Goal: Navigation & Orientation: Find specific page/section

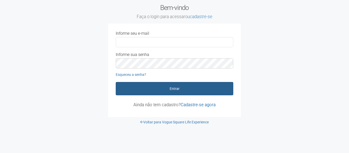
type input "**********"
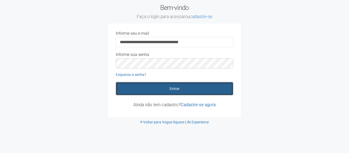
click at [170, 88] on button "Entrar" at bounding box center [174, 88] width 117 height 13
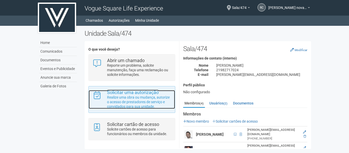
click at [133, 105] on p "Realize uma obra ou mudança, autorize o acesso de prestadores de serviço e conv…" at bounding box center [139, 102] width 64 height 14
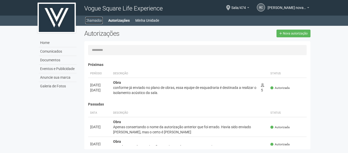
click at [91, 21] on link "Chamados" at bounding box center [93, 20] width 17 height 7
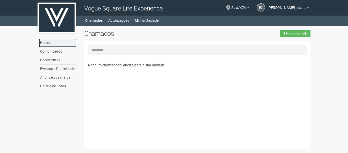
click at [51, 45] on link "Home" at bounding box center [58, 43] width 38 height 9
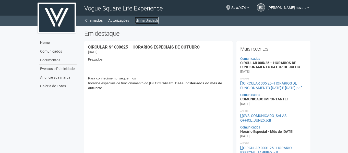
click at [137, 20] on link "Minha Unidade" at bounding box center [147, 20] width 24 height 7
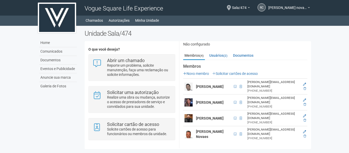
scroll to position [52, 0]
